Goal: Information Seeking & Learning: Check status

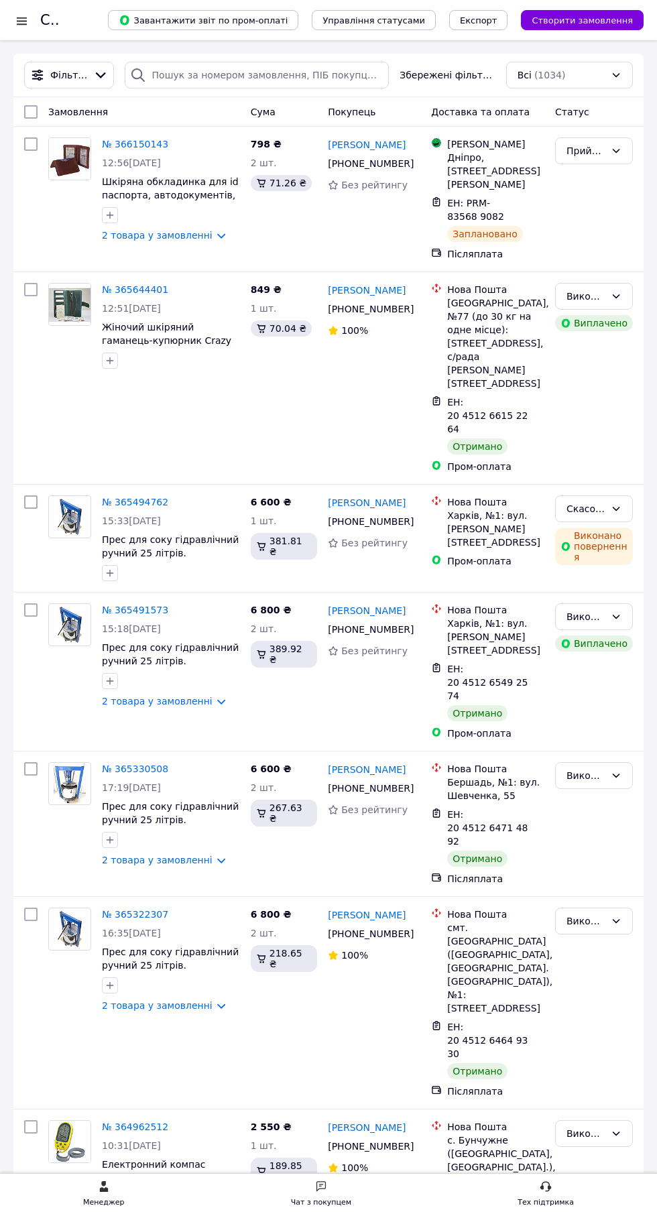
click at [21, 20] on div at bounding box center [21, 20] width 17 height 13
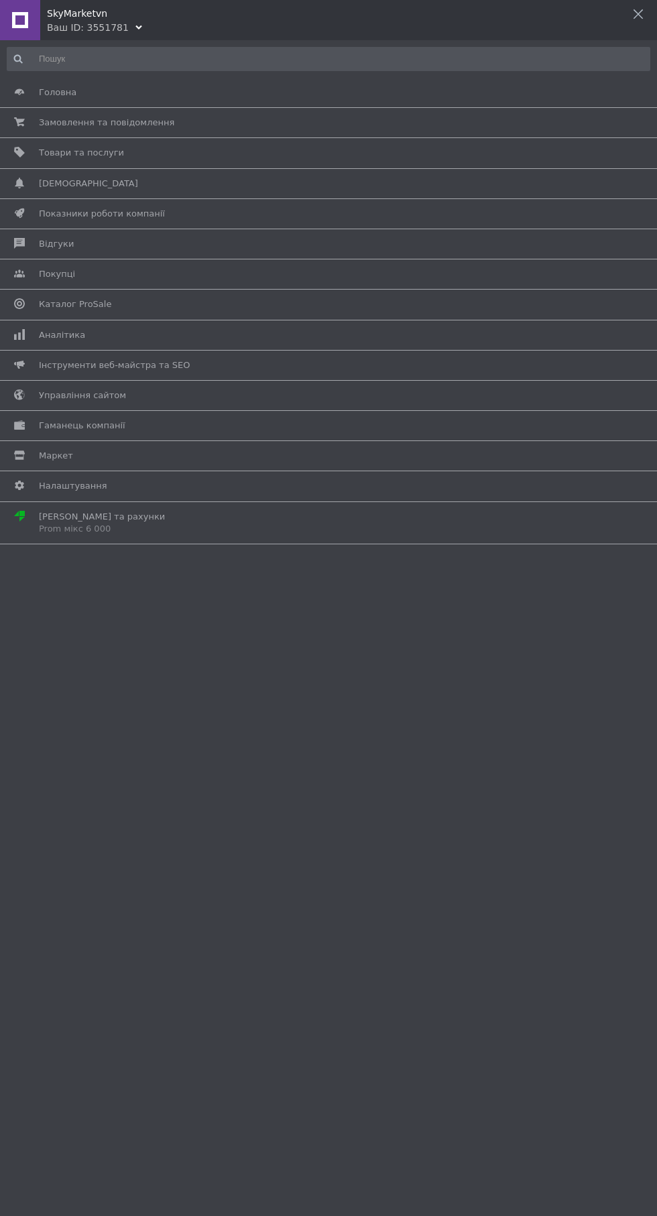
click at [51, 334] on span "Аналітика" at bounding box center [62, 335] width 46 height 12
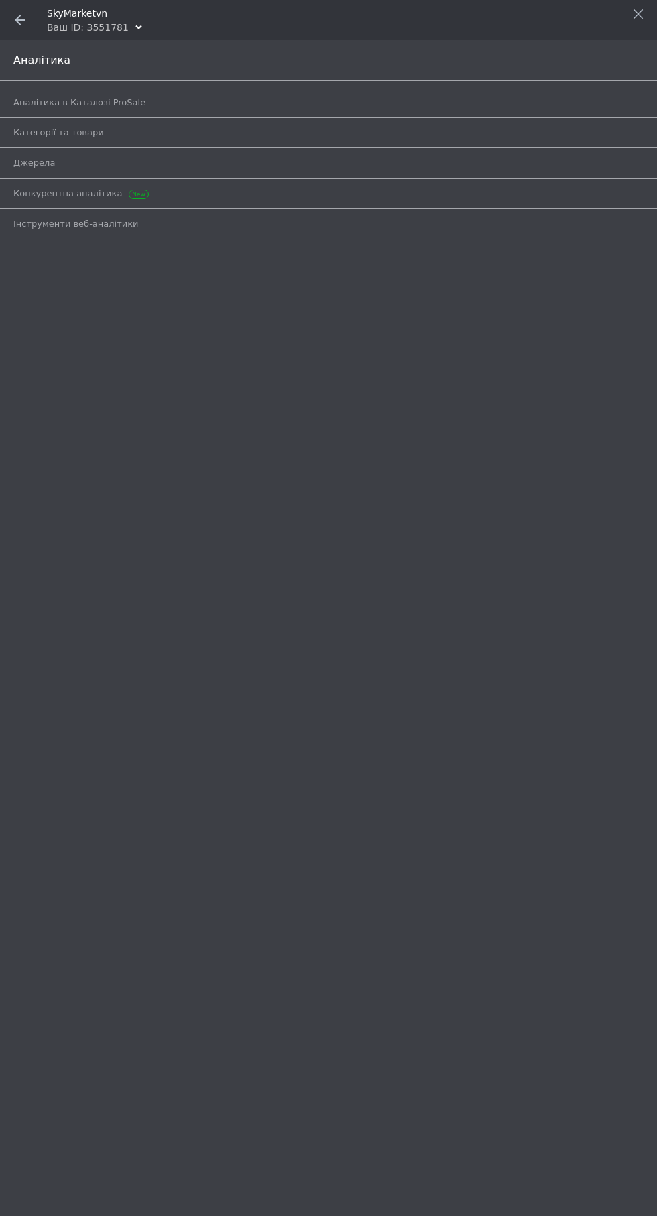
click at [39, 101] on span "Аналітика в Каталозі ProSale" at bounding box center [79, 103] width 132 height 12
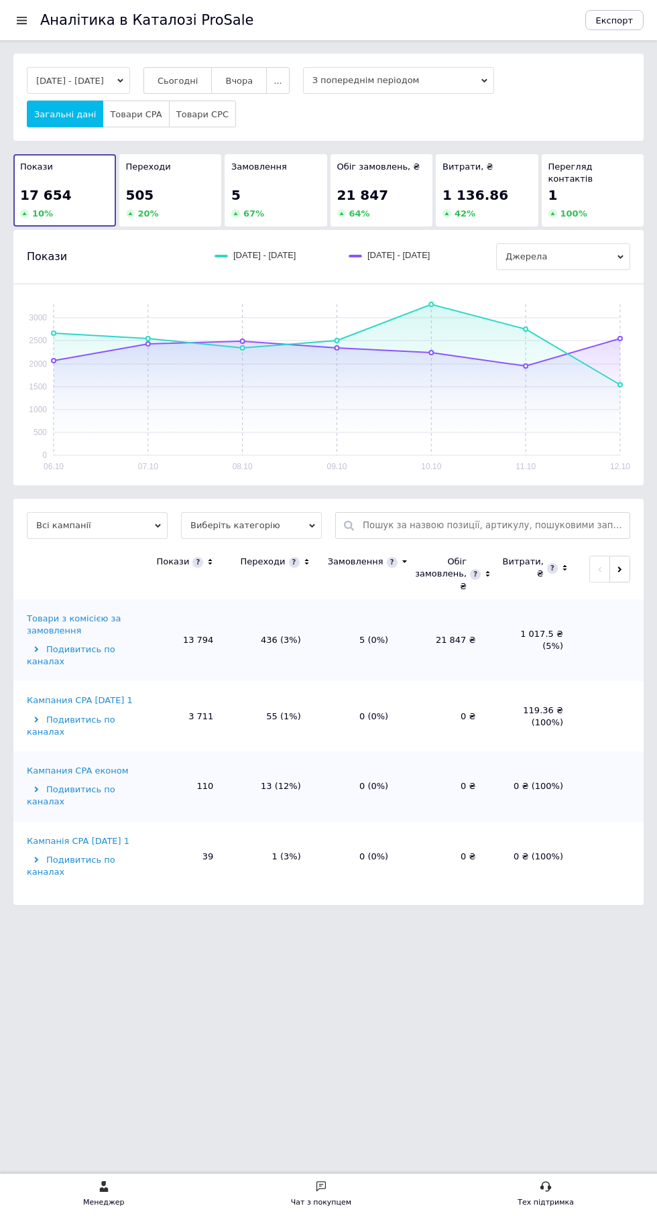
click at [198, 79] on span "Сьогодні" at bounding box center [178, 81] width 41 height 10
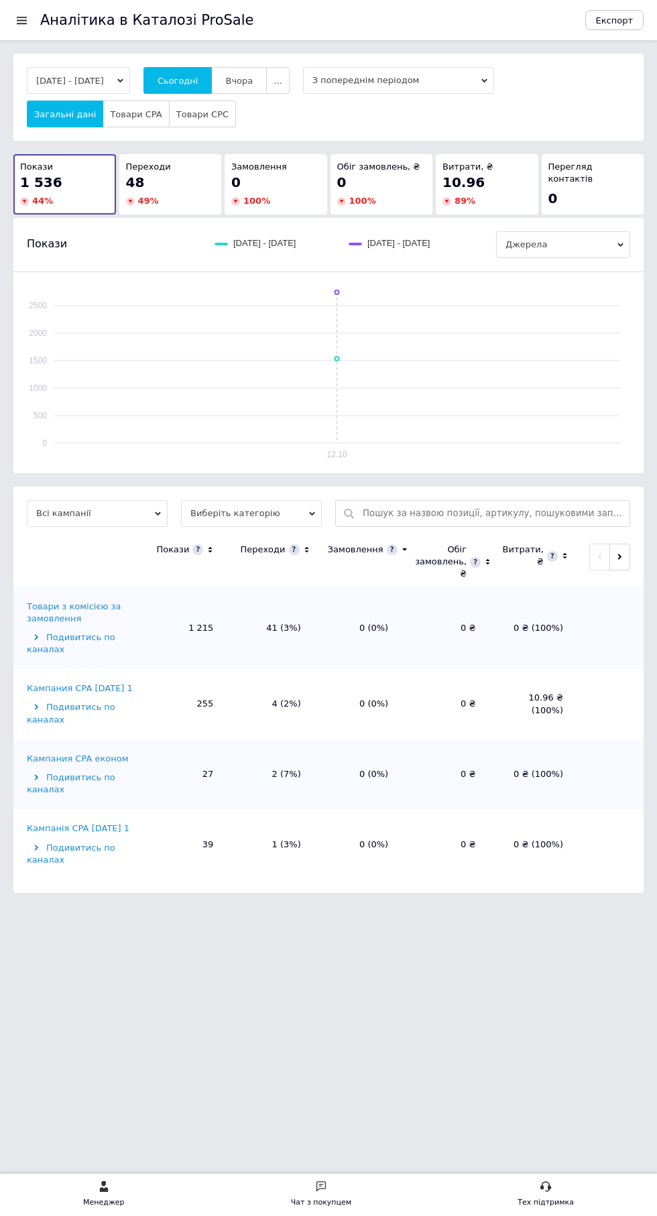
click at [57, 834] on div "Кампанія CPA [DATE] 1" at bounding box center [78, 828] width 103 height 12
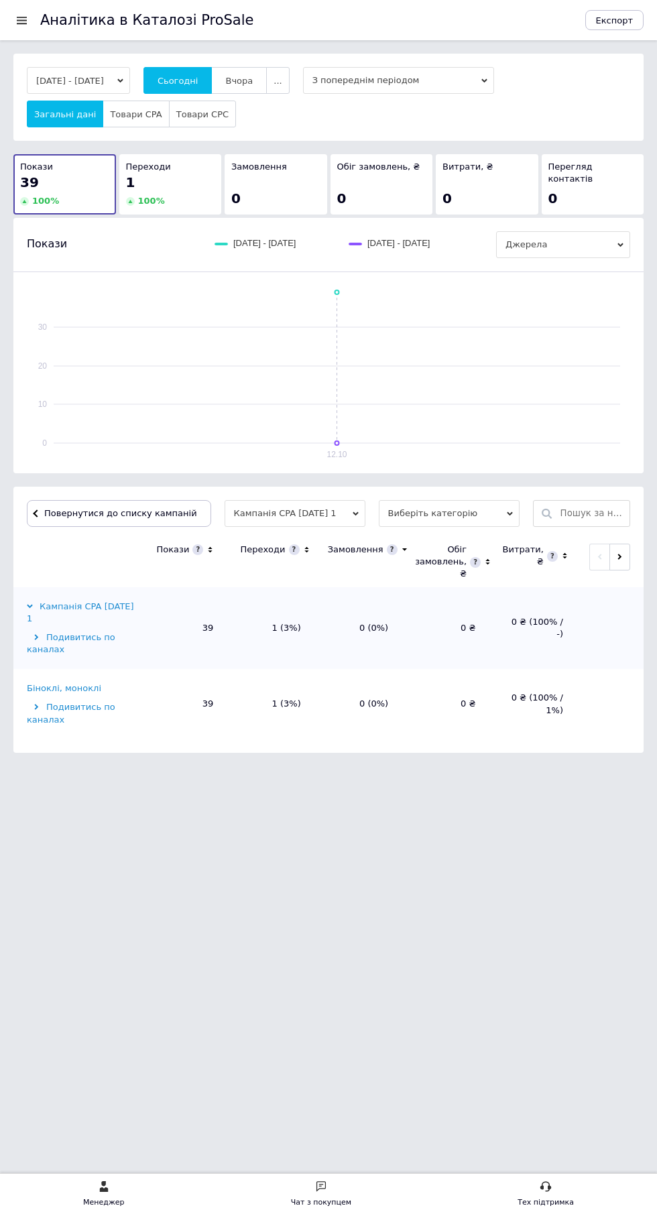
click at [54, 684] on div "Біноклі, моноклі" at bounding box center [64, 688] width 74 height 12
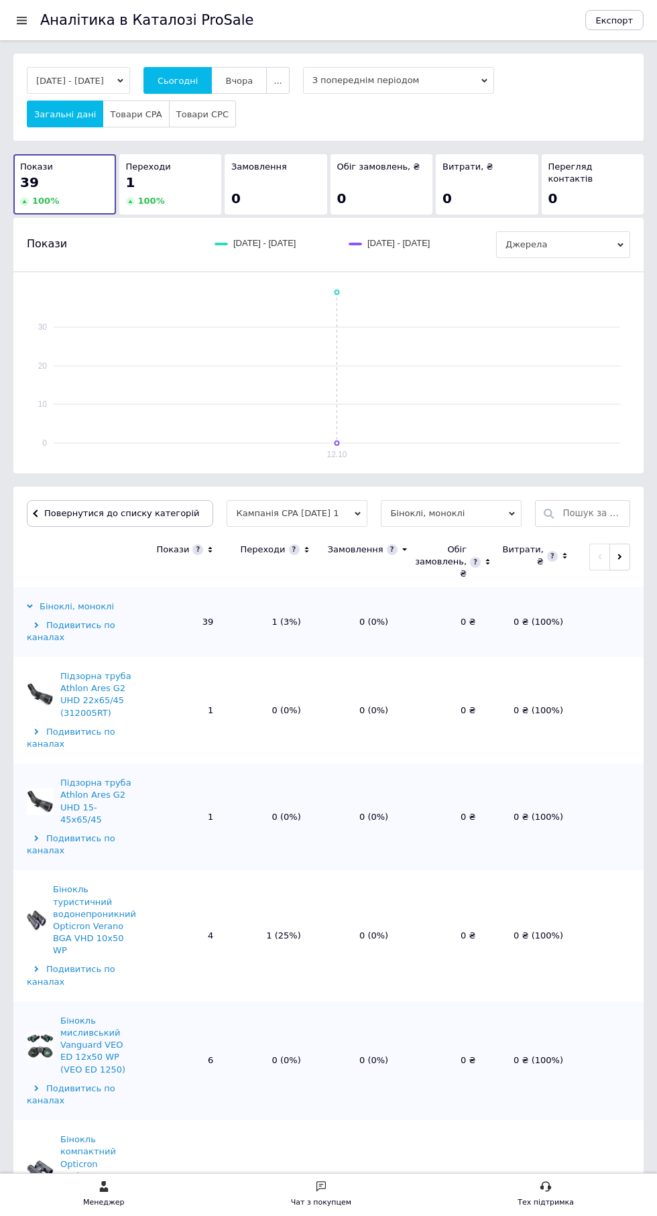
click at [57, 509] on span "Повернутися до списку категорій" at bounding box center [120, 513] width 158 height 10
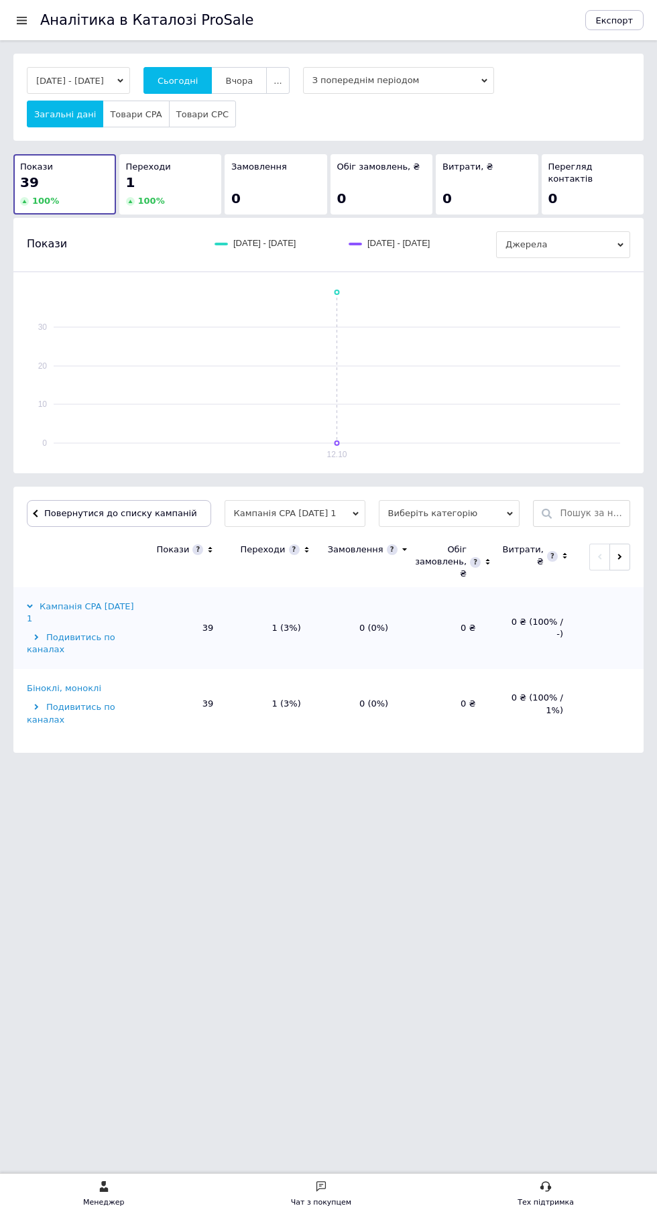
click at [16, 23] on div at bounding box center [21, 20] width 17 height 12
